Goal: Information Seeking & Learning: Learn about a topic

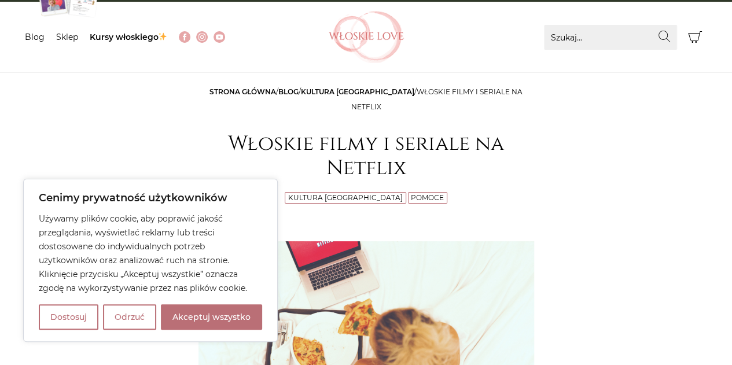
scroll to position [67, 0]
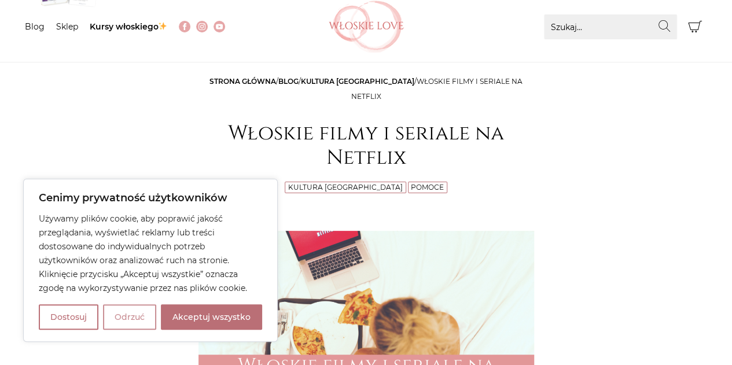
click at [132, 319] on button "Odrzuć" at bounding box center [129, 316] width 53 height 25
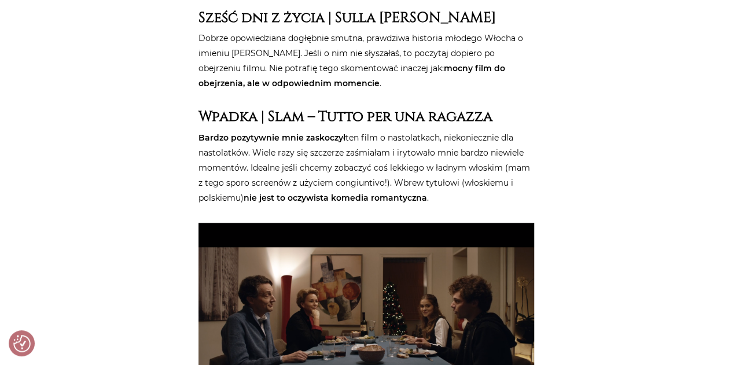
scroll to position [889, 0]
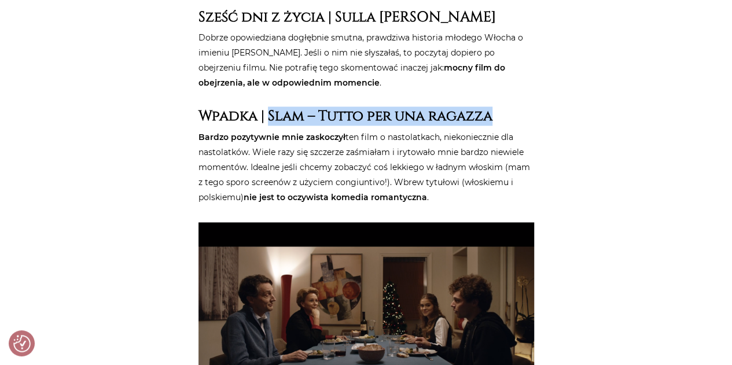
drag, startPoint x: 491, startPoint y: 100, endPoint x: 269, endPoint y: 106, distance: 221.8
click at [269, 107] on strong "Wpadka | Slam – Tutto per una ragazza" at bounding box center [346, 116] width 294 height 19
copy strong "Slam – Tutto per una ragazza"
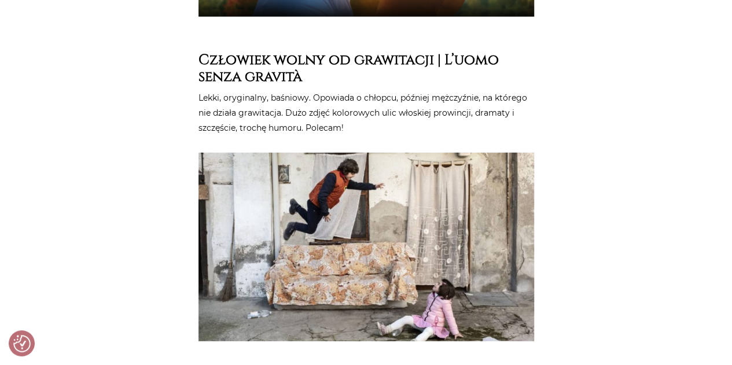
scroll to position [1585, 0]
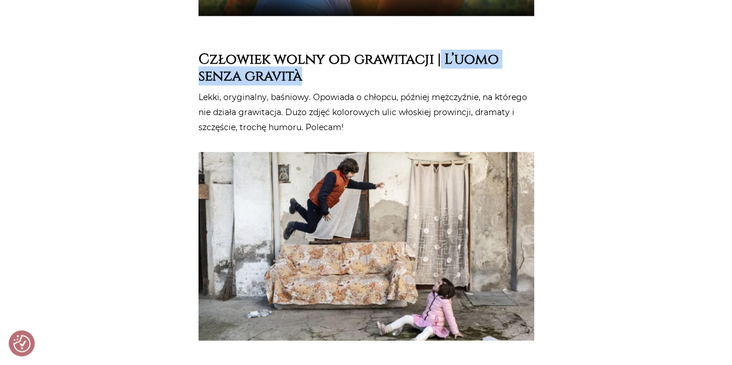
drag, startPoint x: 442, startPoint y: 42, endPoint x: 403, endPoint y: 63, distance: 44.0
click at [403, 63] on h3 "Człowiek wolny od grawitacji | L’uomo senza gravità" at bounding box center [367, 68] width 336 height 34
copy strong "L’uomo senza gravità"
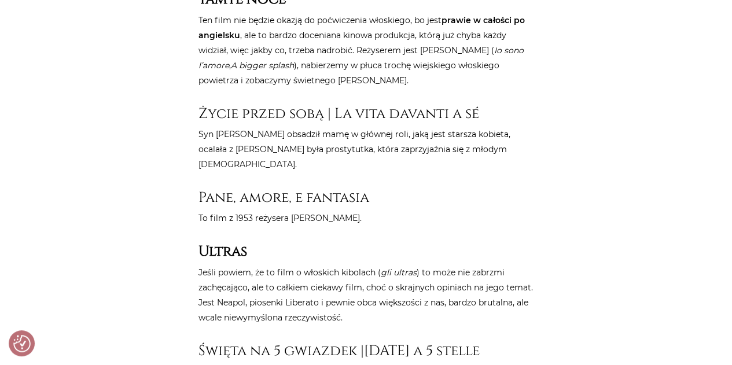
scroll to position [2231, 0]
click at [259, 189] on h3 "Pane, amore, e fantasia" at bounding box center [367, 197] width 336 height 17
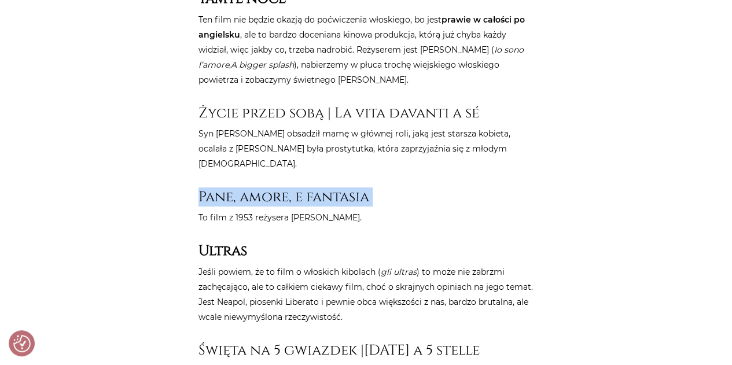
click at [259, 189] on h3 "Pane, amore, e fantasia" at bounding box center [367, 197] width 336 height 17
copy article "Pane, amore, e fantasia"
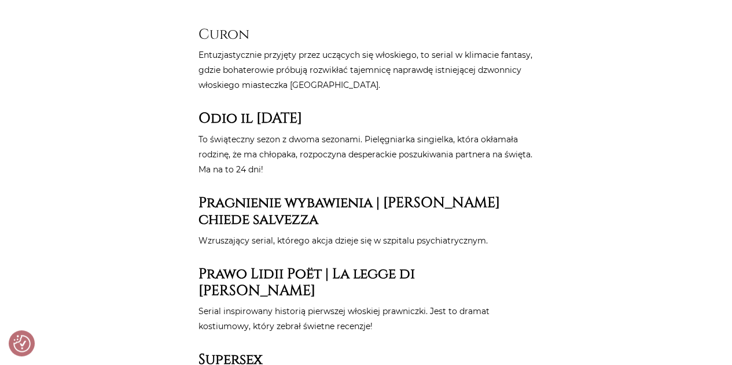
scroll to position [4969, 0]
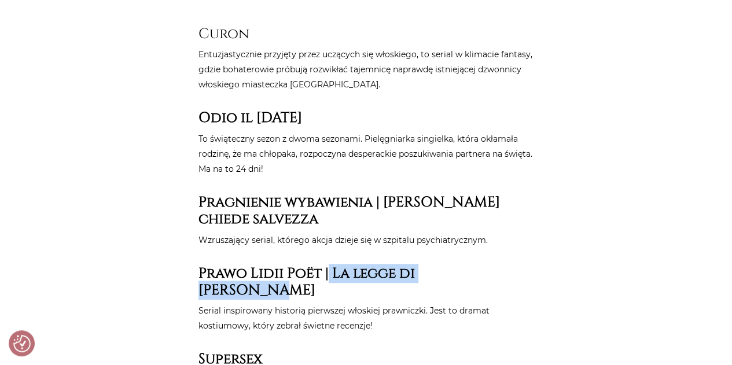
drag, startPoint x: 329, startPoint y: 199, endPoint x: 500, endPoint y: 190, distance: 171.5
click at [500, 265] on h3 "Prawo Lidii Poët | La legge di [PERSON_NAME]" at bounding box center [367, 282] width 336 height 34
copy strong "La legge di [PERSON_NAME]"
